Goal: Navigation & Orientation: Understand site structure

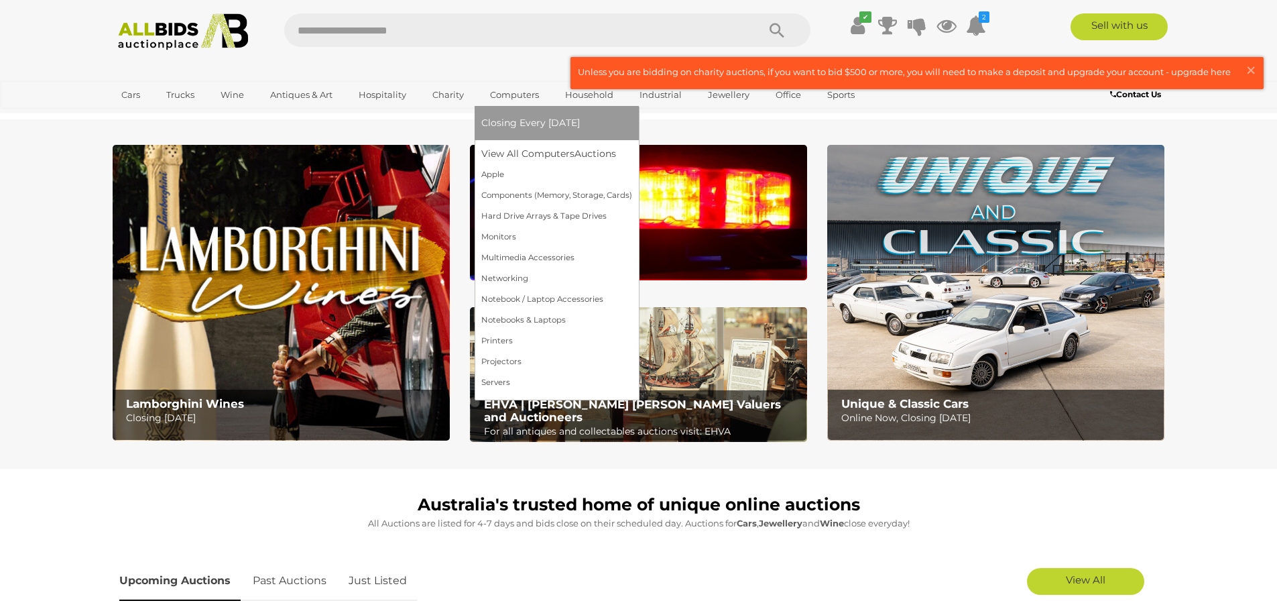
click at [522, 125] on span "Closing Every [DATE]" at bounding box center [530, 123] width 99 height 12
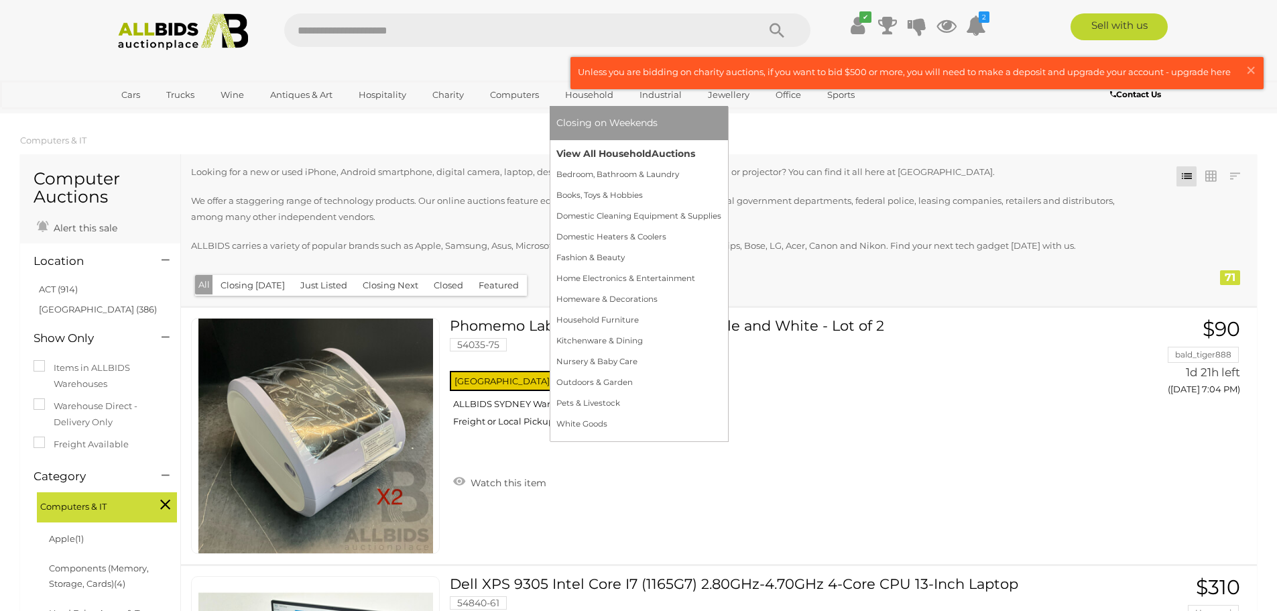
click at [594, 154] on link "View All Household Auctions" at bounding box center [638, 153] width 165 height 21
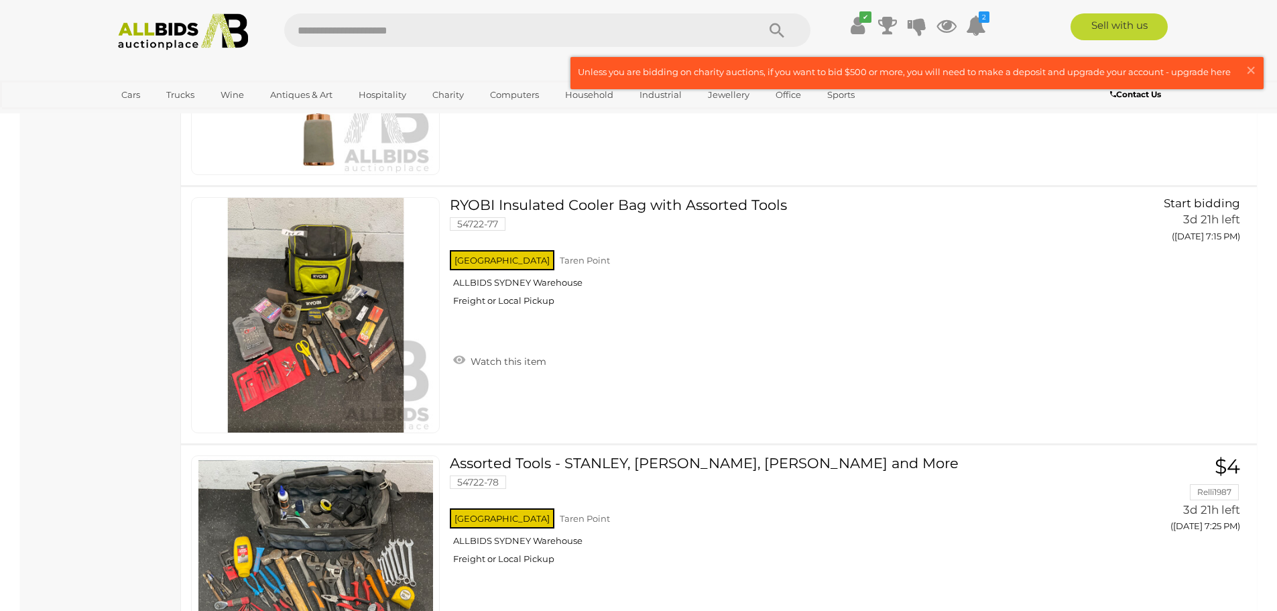
scroll to position [1944, 0]
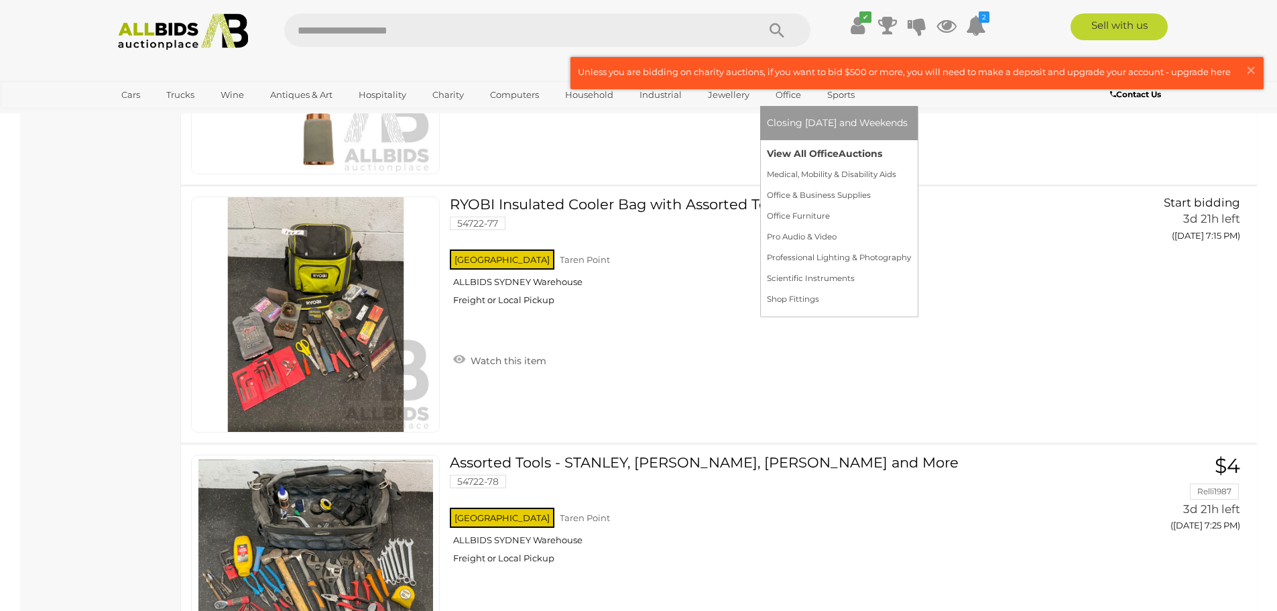
click at [797, 154] on link "View All Office Auctions" at bounding box center [839, 153] width 144 height 21
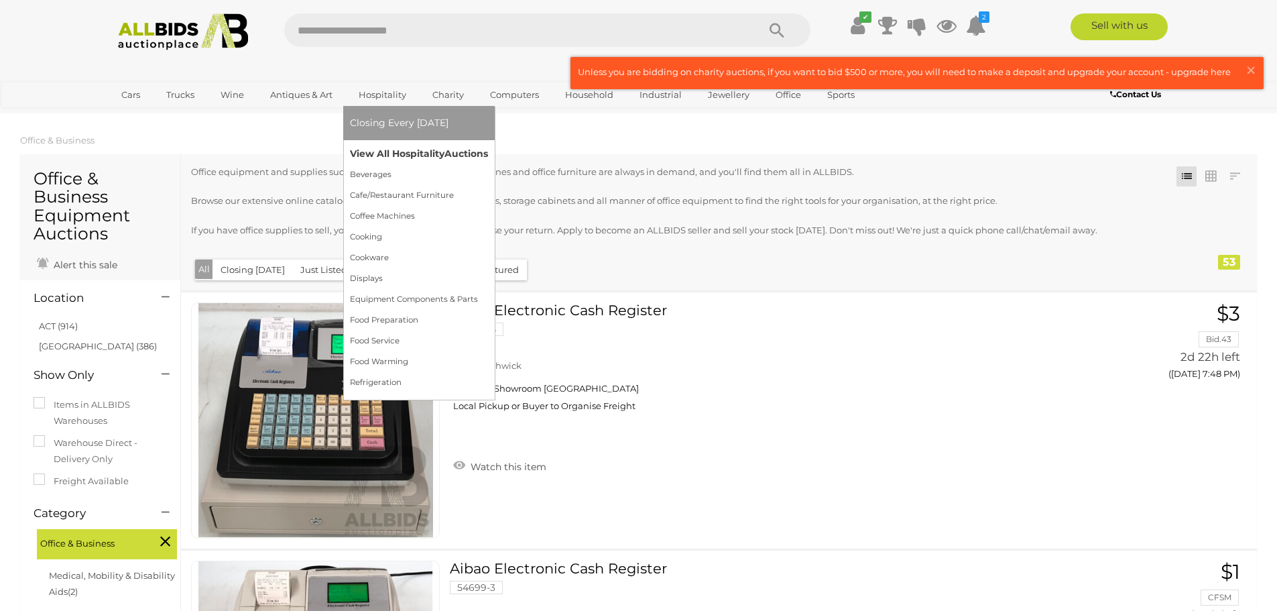
click at [390, 156] on link "View All Hospitality Auctions" at bounding box center [419, 153] width 138 height 21
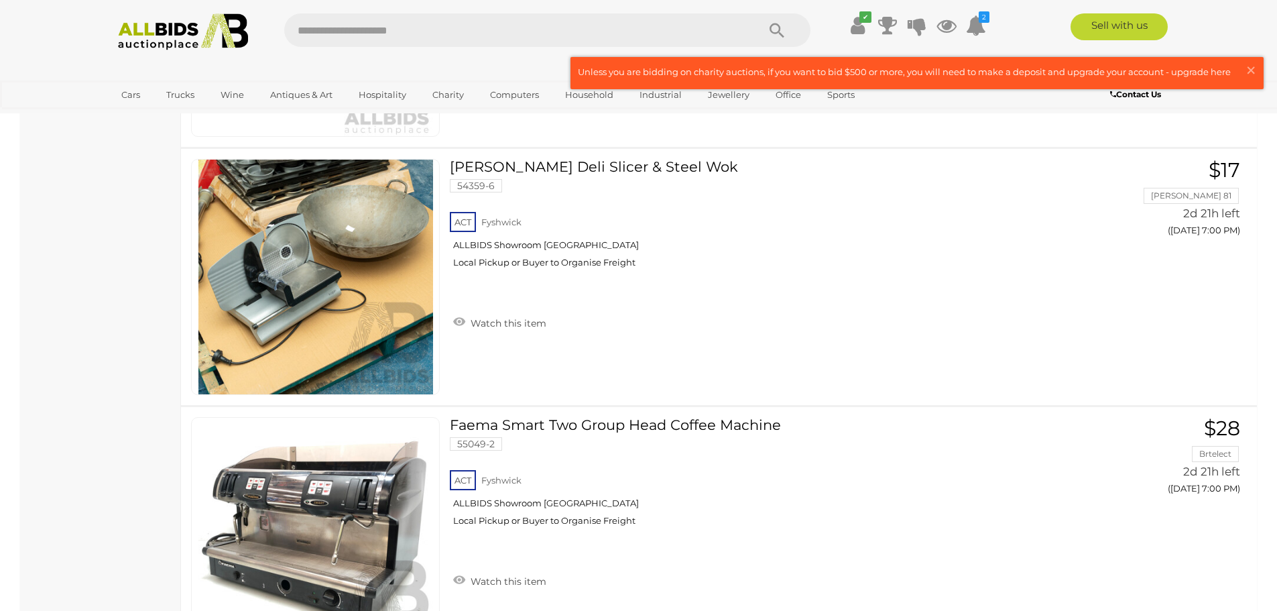
scroll to position [2410, 0]
